Goal: Transaction & Acquisition: Obtain resource

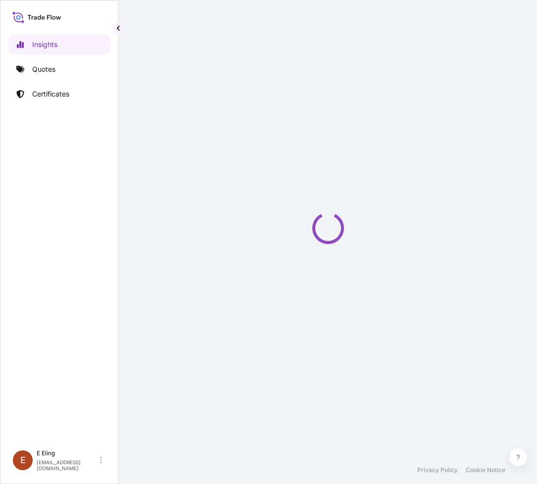
select select "2025"
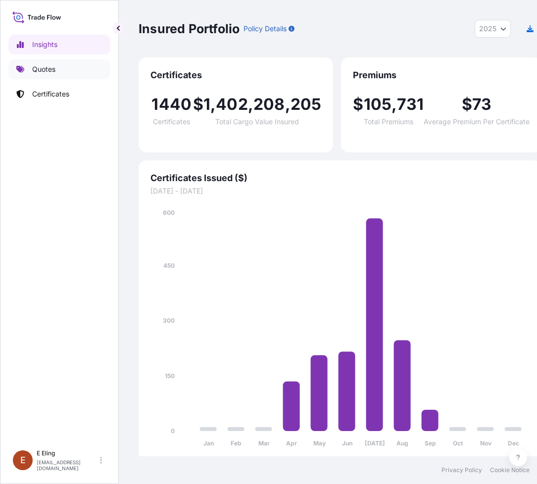
click at [50, 73] on p "Quotes" at bounding box center [43, 69] width 23 height 10
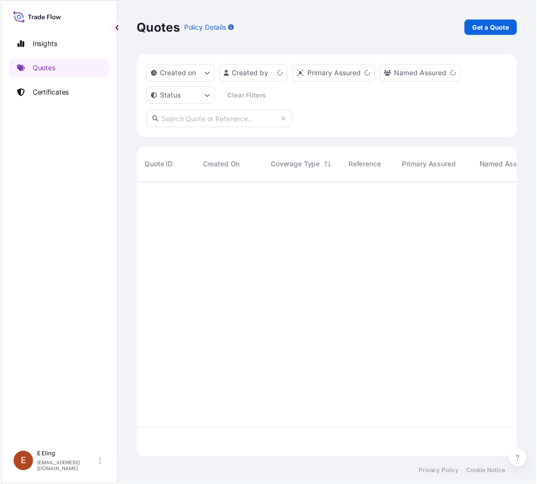
scroll to position [276, 379]
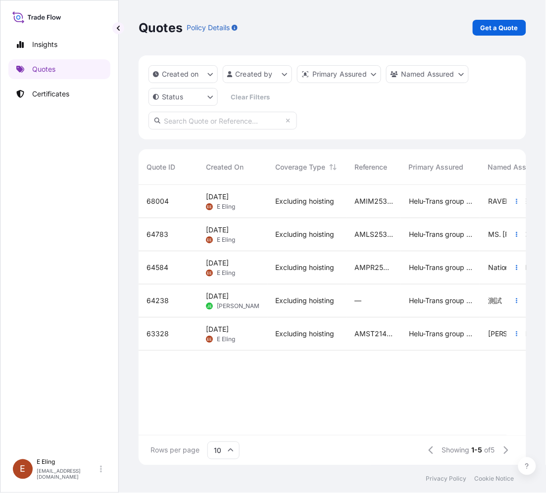
click at [271, 209] on div "Excluding hoisting" at bounding box center [306, 201] width 79 height 33
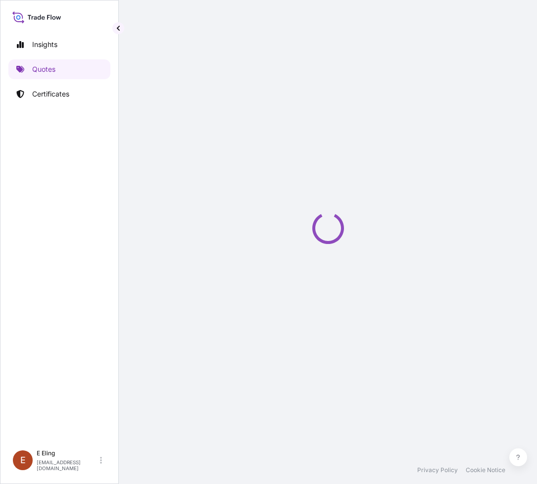
select select "Road / Inland"
select select "AIR"
select select "Road / Inland"
select select "Transit"
select select "Singapore"
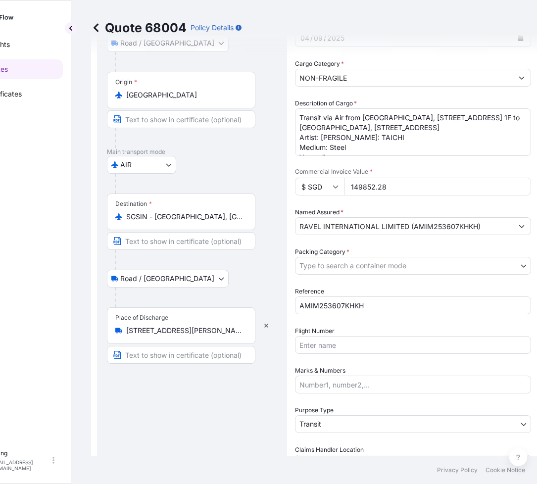
scroll to position [28, 0]
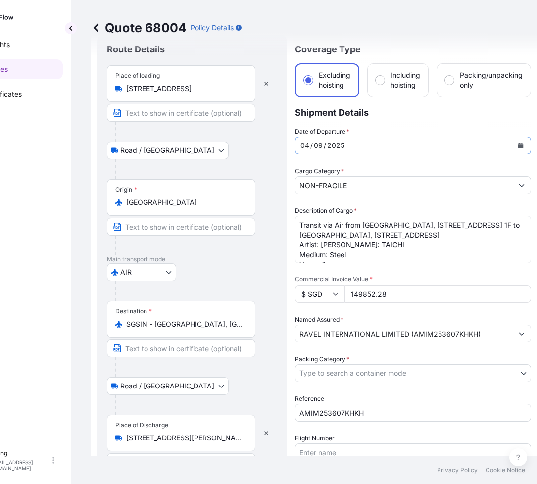
click at [516, 142] on button "Calendar" at bounding box center [521, 146] width 16 height 16
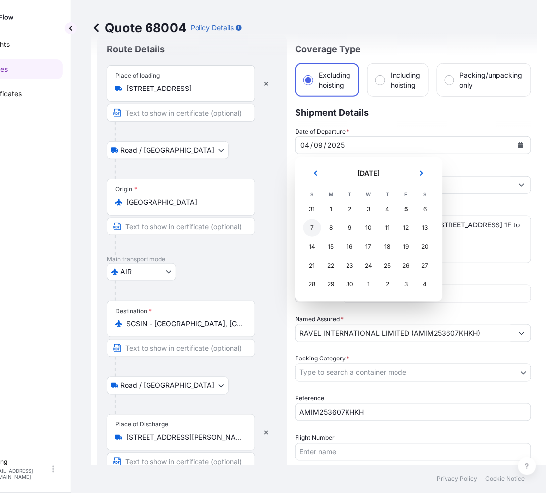
click at [313, 229] on div "7" at bounding box center [312, 228] width 18 height 18
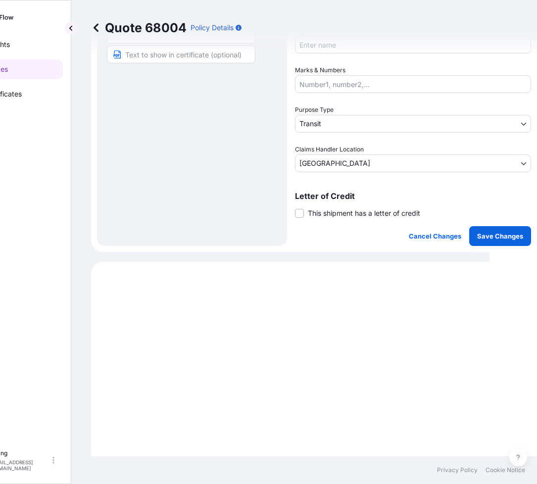
scroll to position [461, 0]
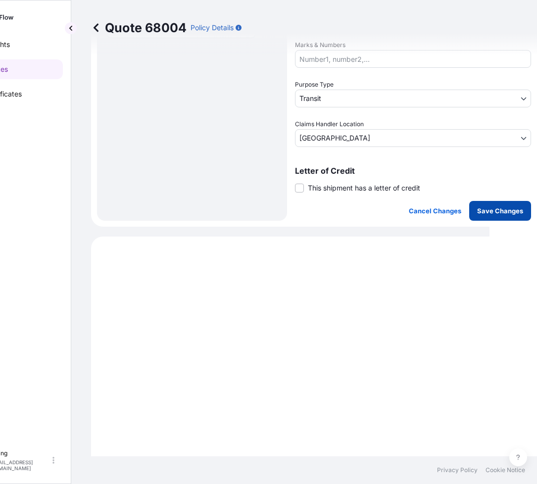
click at [498, 212] on p "Save Changes" at bounding box center [500, 211] width 46 height 10
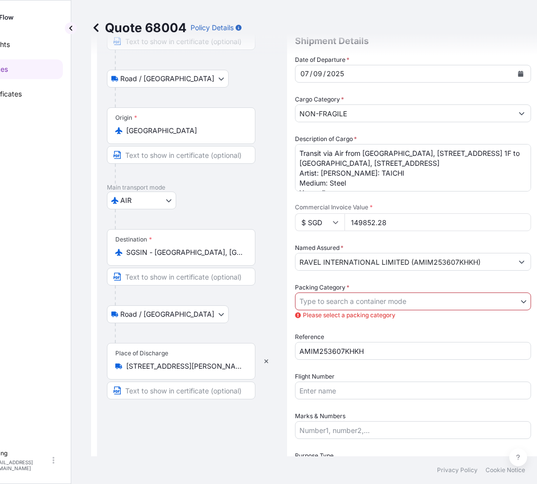
scroll to position [90, 0]
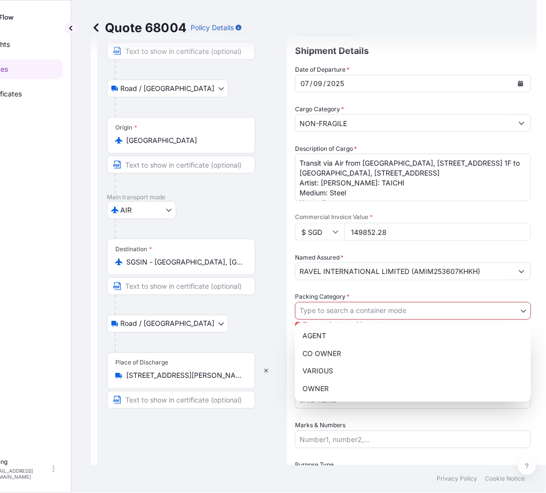
click at [367, 311] on body "Insights Quotes Certificates E E Eling eeling@helutrans.com Quote 68004 Policy …" at bounding box center [220, 246] width 537 height 493
click at [338, 391] on div "OWNER" at bounding box center [413, 390] width 228 height 18
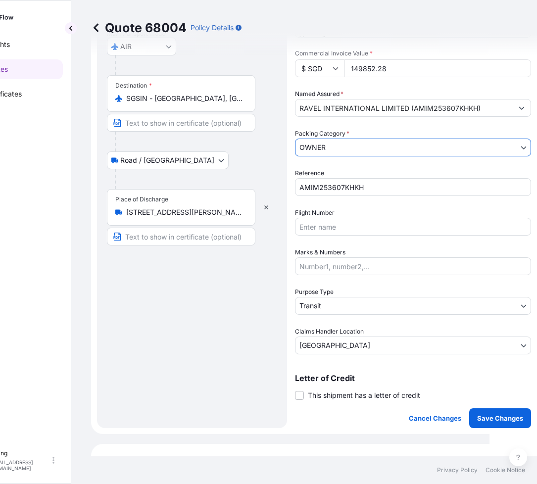
scroll to position [275, 0]
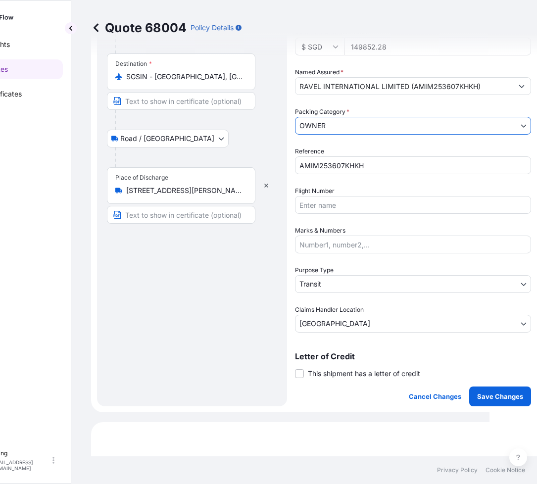
click at [332, 288] on body "Insights Quotes Certificates E E Eling eeling@helutrans.com Quote 68004 Policy …" at bounding box center [220, 242] width 537 height 484
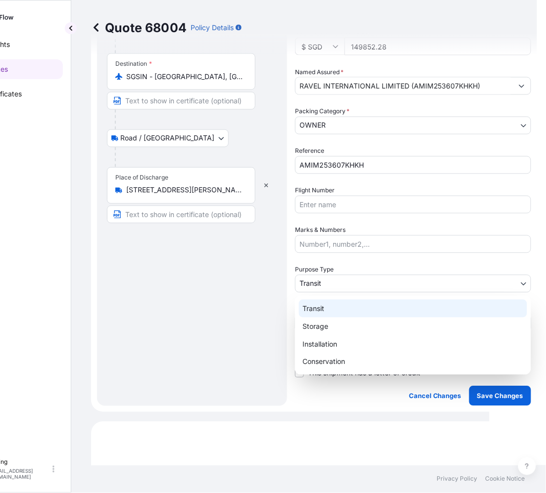
click at [328, 307] on div "Transit" at bounding box center [413, 309] width 228 height 18
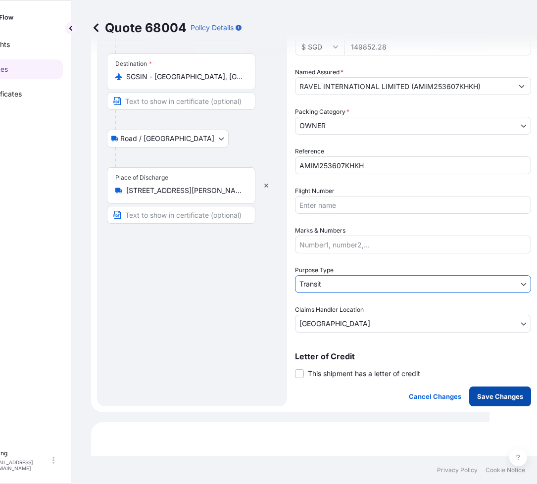
click at [492, 392] on p "Save Changes" at bounding box center [500, 397] width 46 height 10
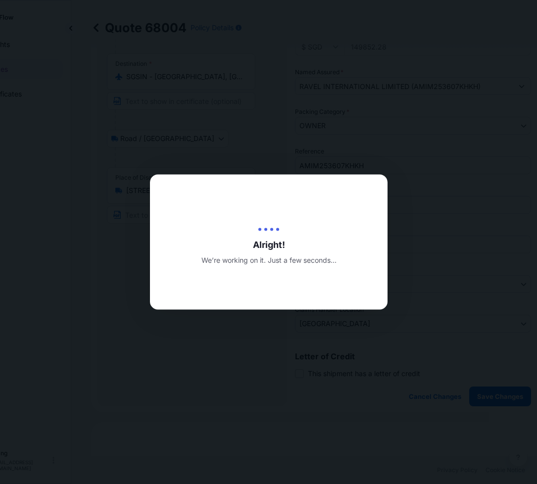
type input "05/09/2025"
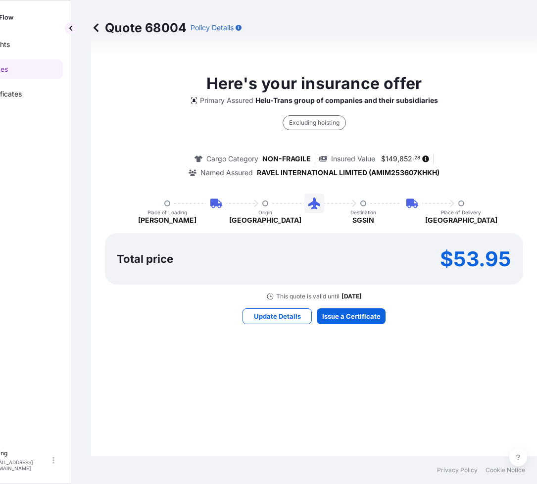
select select "Road / Inland"
select select "AIR"
select select "Road / Inland"
select select "Transit"
select select "Singapore"
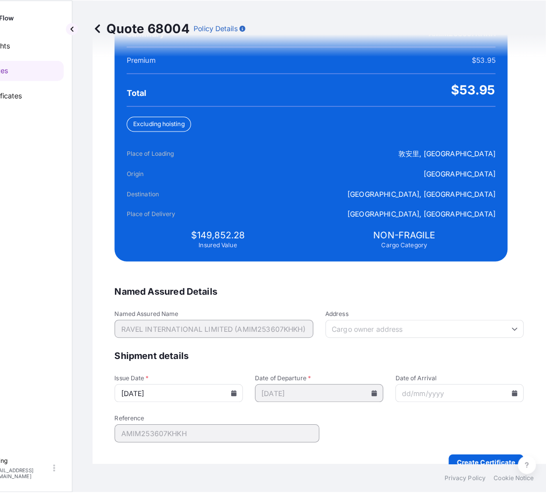
scroll to position [2190, 0]
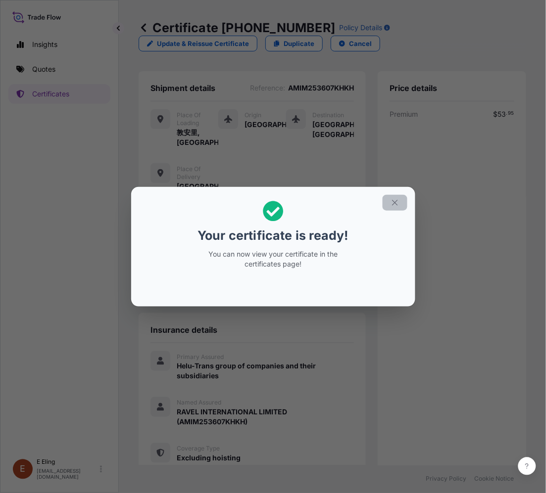
click at [398, 196] on button "button" at bounding box center [395, 203] width 25 height 16
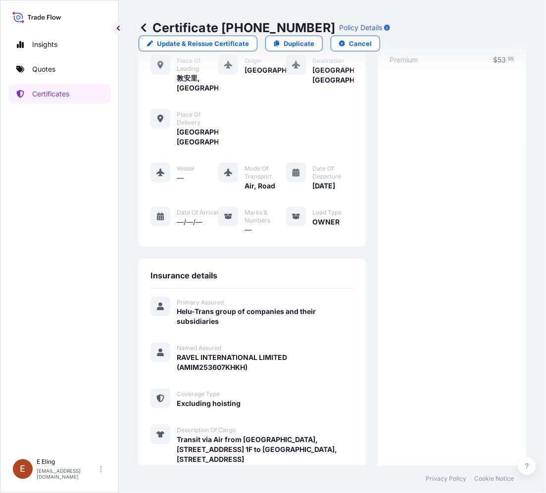
scroll to position [49, 0]
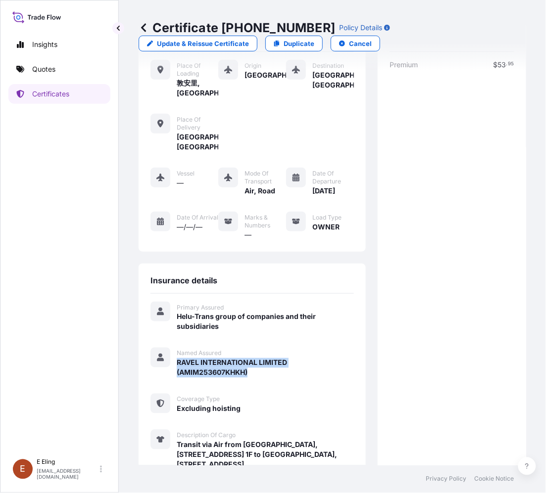
drag, startPoint x: 174, startPoint y: 359, endPoint x: 255, endPoint y: 371, distance: 82.0
click at [255, 371] on div "Named Assured RAVEL INTERNATIONAL LIMITED (AMIM253607KHKH)" at bounding box center [251, 363] width 203 height 30
copy span "RAVEL INTERNATIONAL LIMITED (AMIM253607KHKH)"
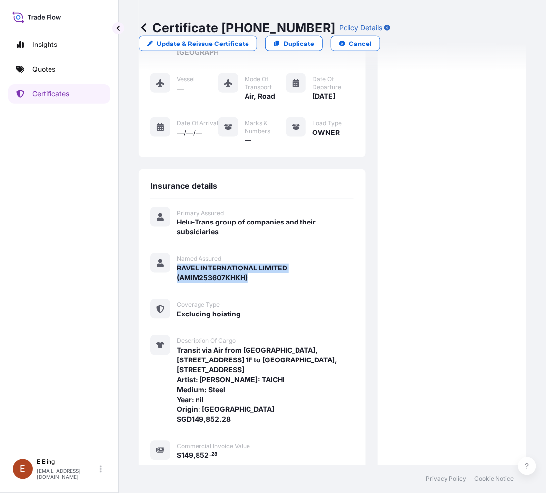
scroll to position [297, 0]
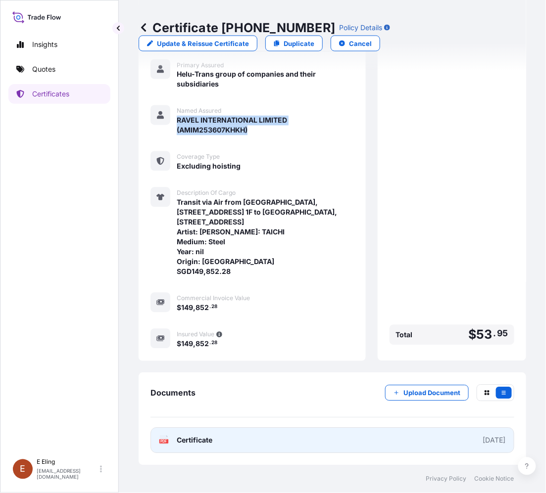
click at [290, 437] on link "PDF Certificate 2025-09-05" at bounding box center [332, 441] width 364 height 26
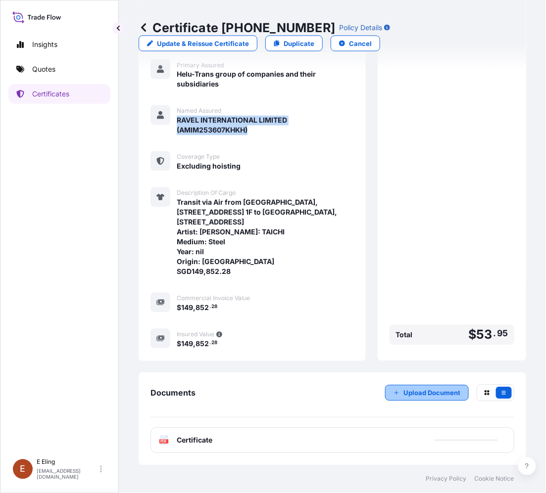
click at [441, 395] on p "Upload Document" at bounding box center [431, 394] width 57 height 10
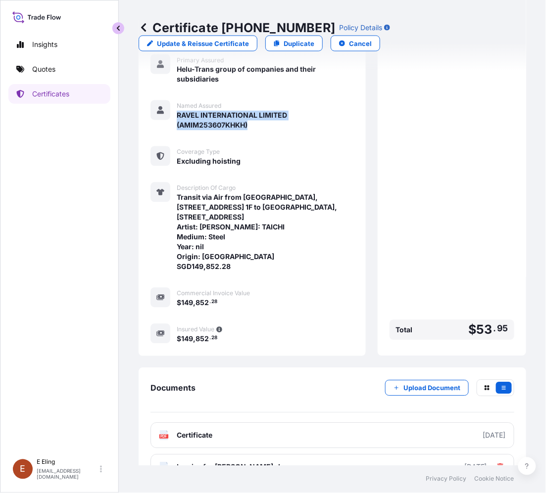
click at [122, 26] on button "button" at bounding box center [118, 28] width 12 height 12
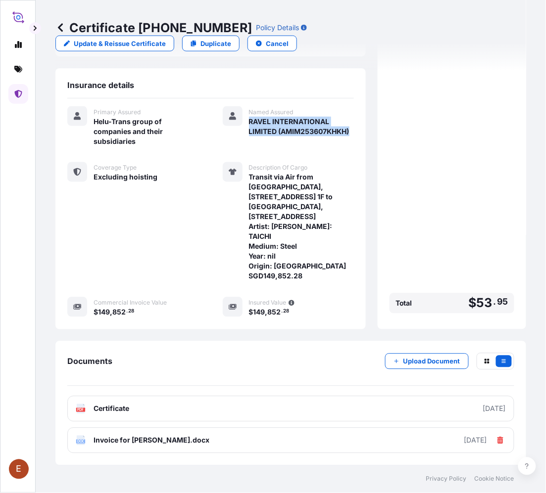
scroll to position [210, 0]
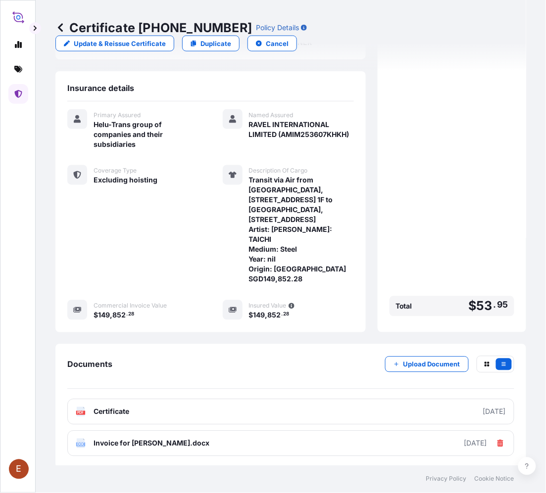
click at [184, 374] on div "Documents Upload Document" at bounding box center [290, 372] width 447 height 33
click at [390, 266] on div "Premium $ 53 . 95 Total $ 53 . 95" at bounding box center [452, 110] width 125 height 422
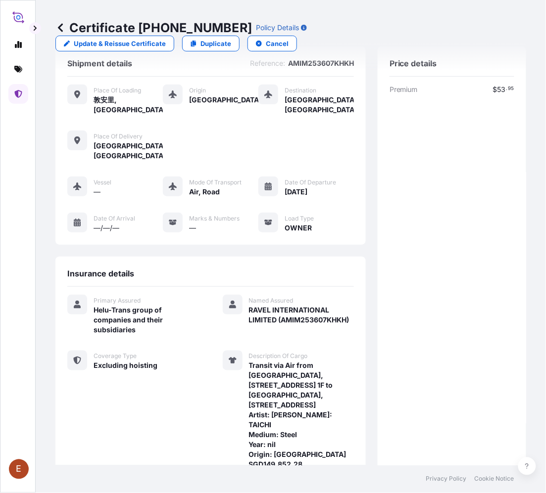
scroll to position [0, 0]
